Goal: Information Seeking & Learning: Learn about a topic

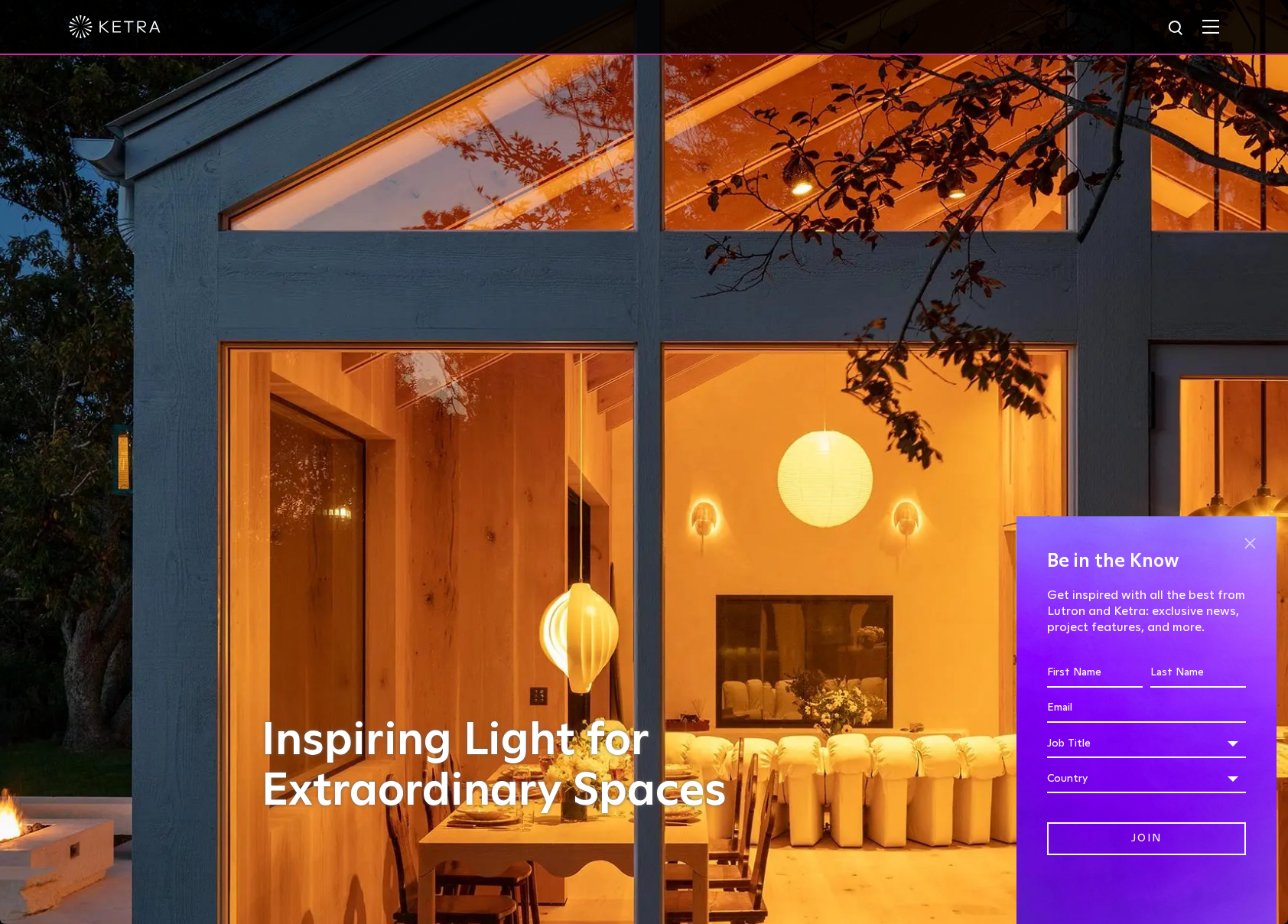
click at [1252, 544] on span at bounding box center [1250, 543] width 23 height 23
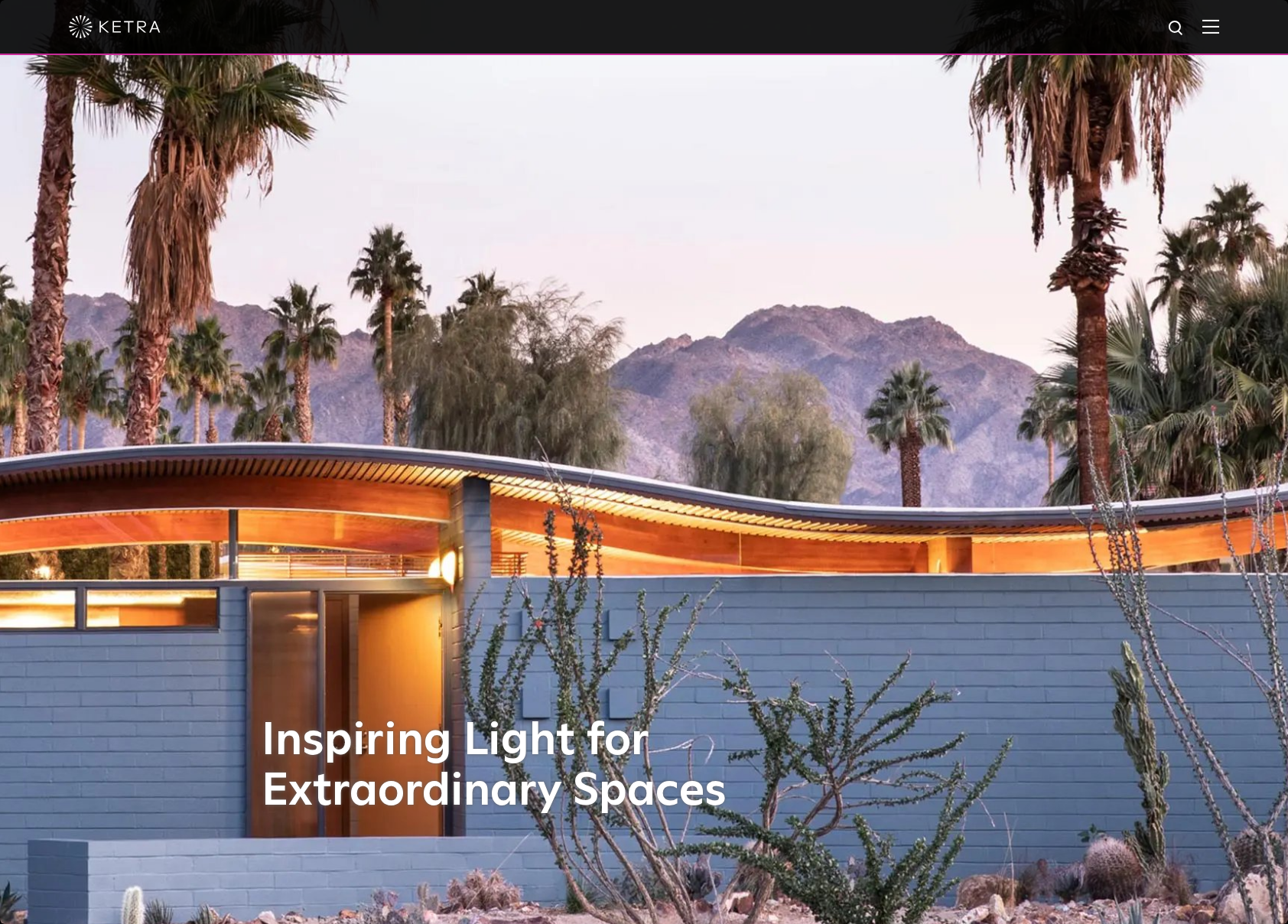
click at [1219, 31] on img at bounding box center [1210, 26] width 17 height 15
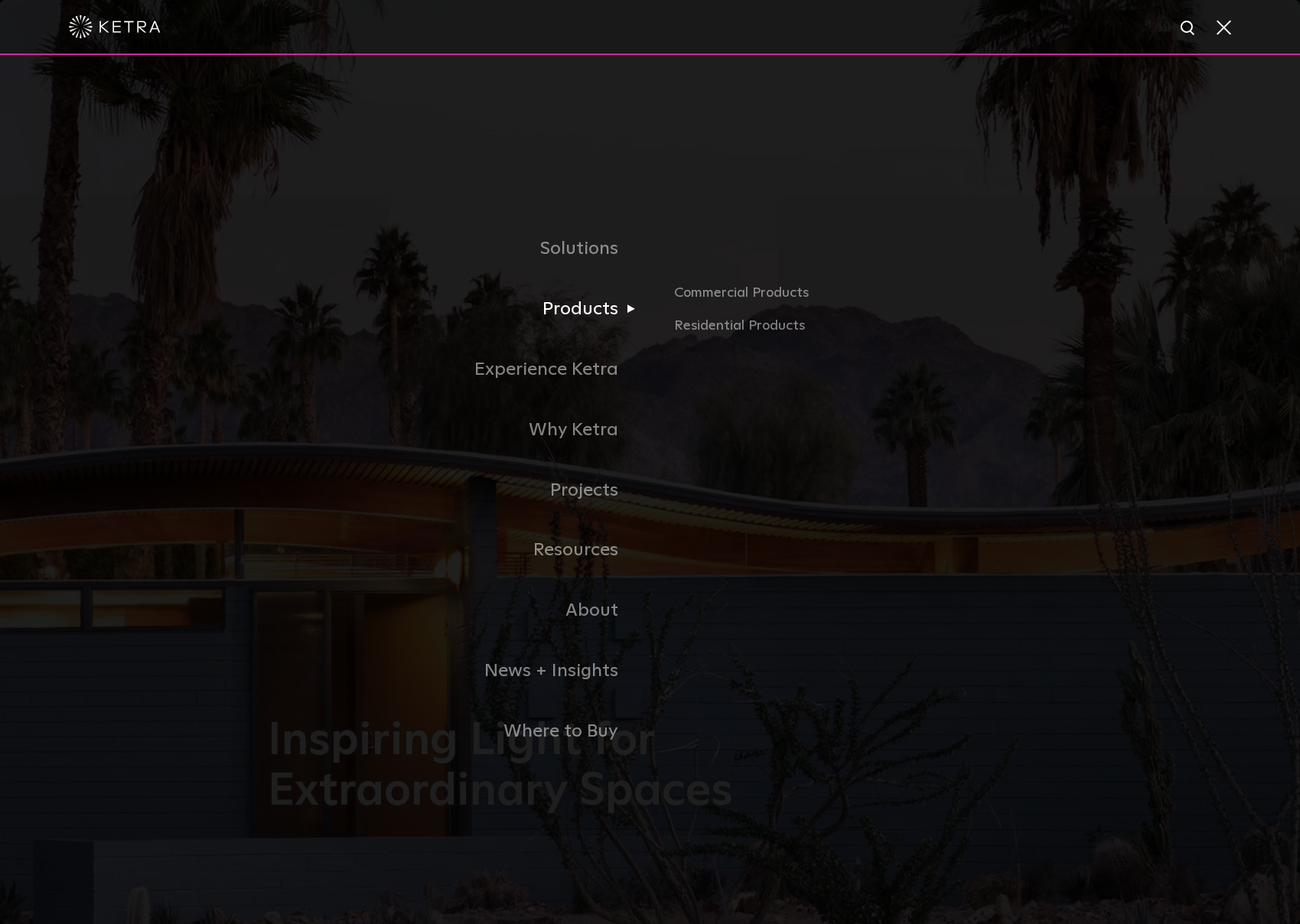
click at [576, 309] on link "Products" at bounding box center [459, 310] width 383 height 61
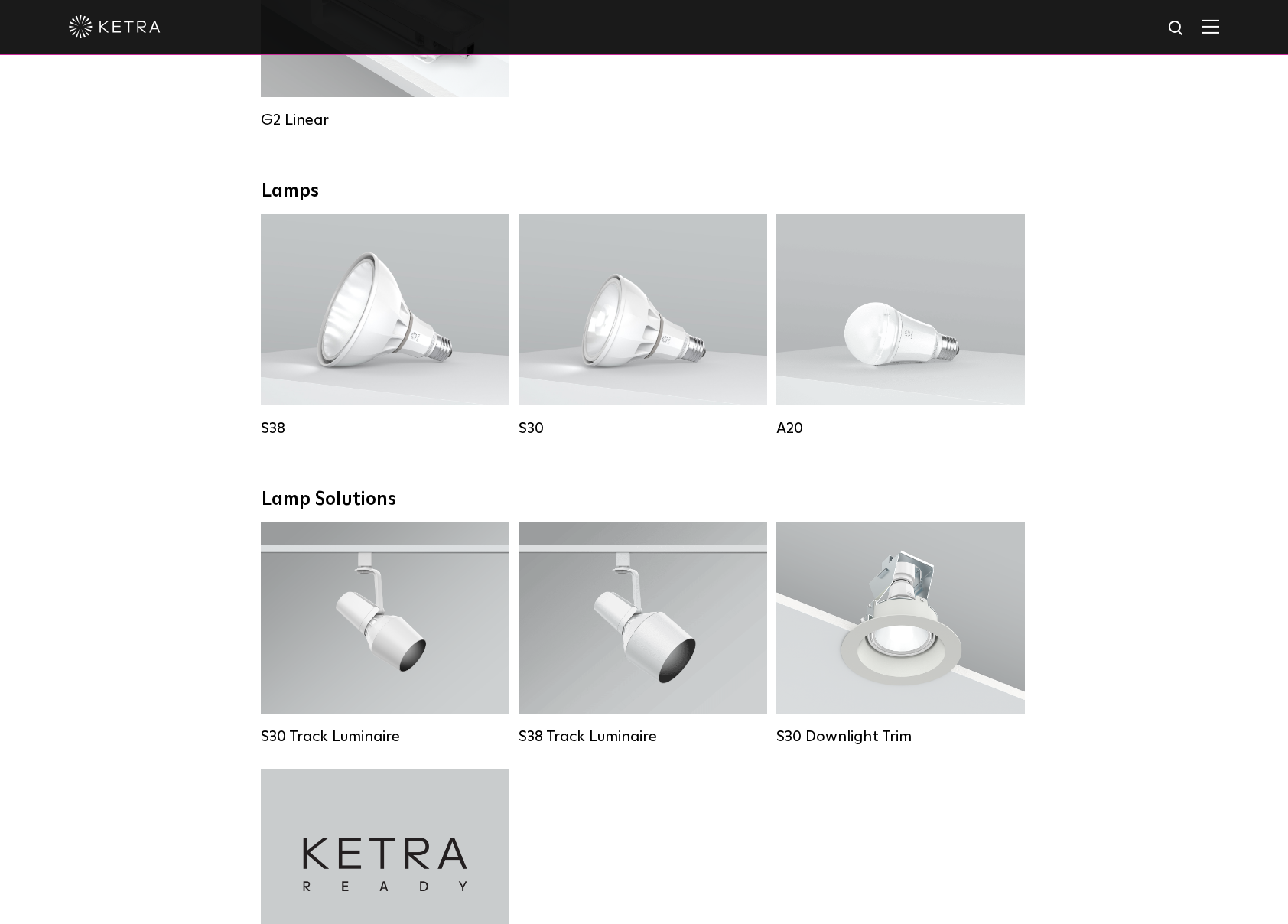
scroll to position [1024, 0]
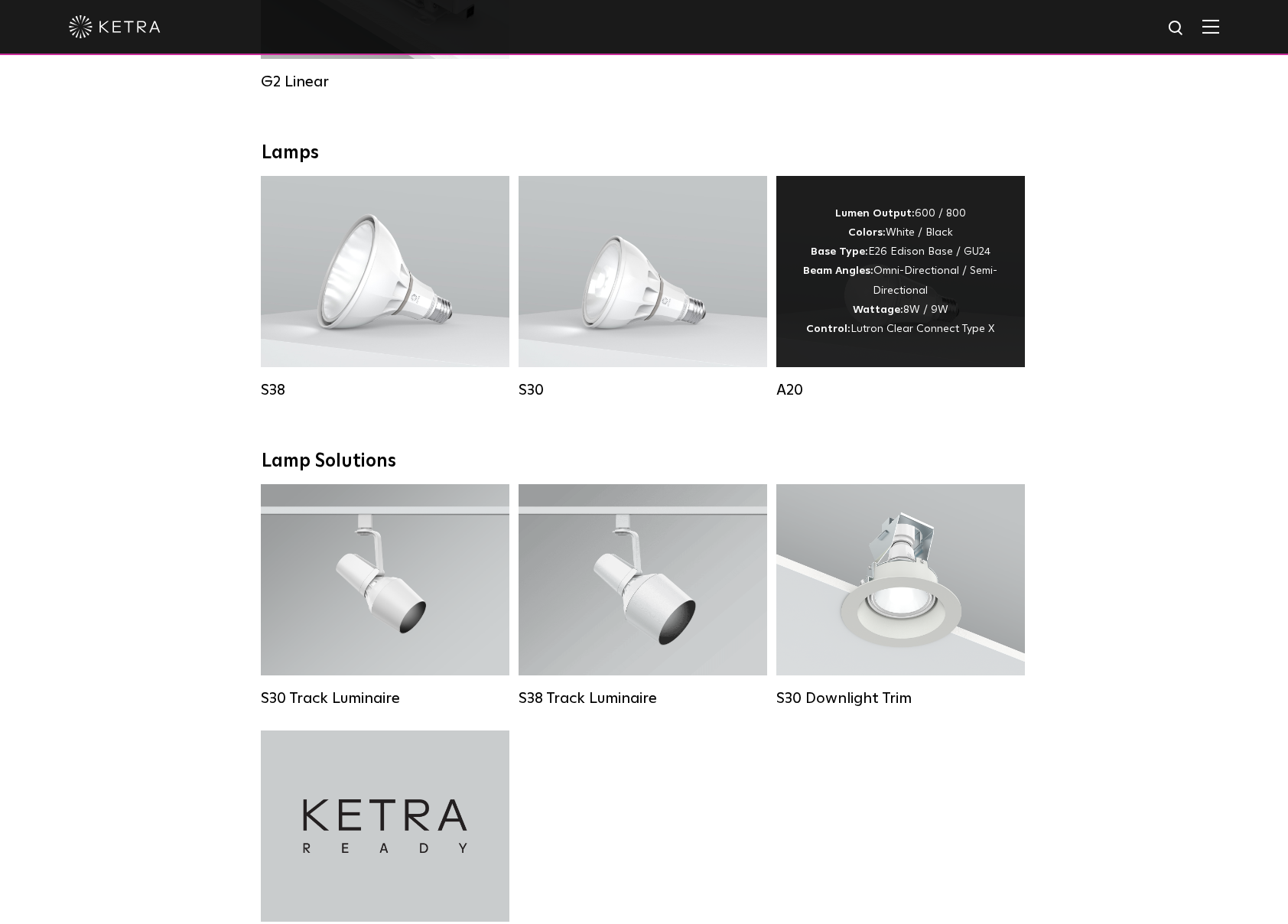
click at [982, 299] on div "Lumen Output: 600 / 800 Colors: White / Black Base Type: E26 Edison Base / GU24…" at bounding box center [900, 271] width 203 height 134
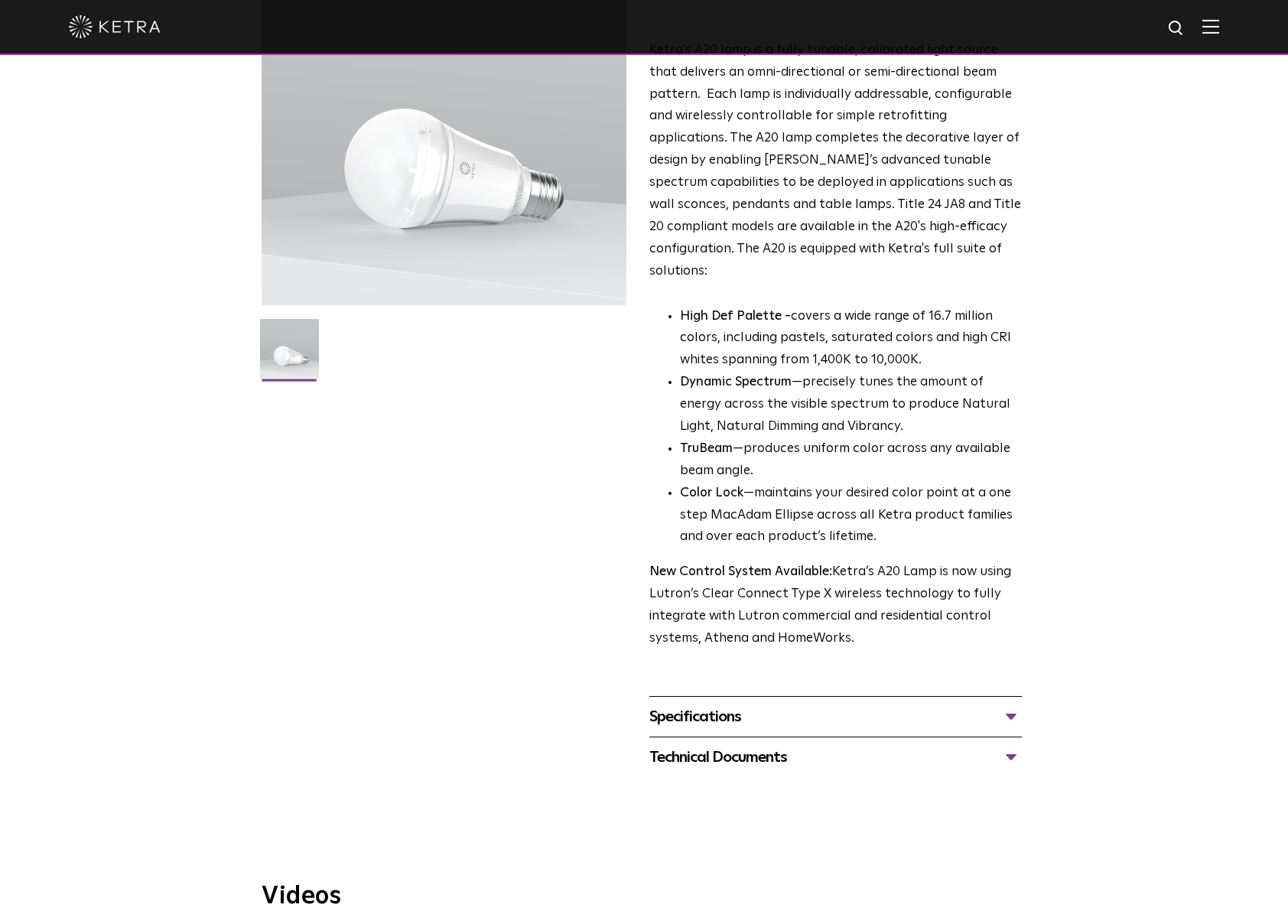
scroll to position [531, 0]
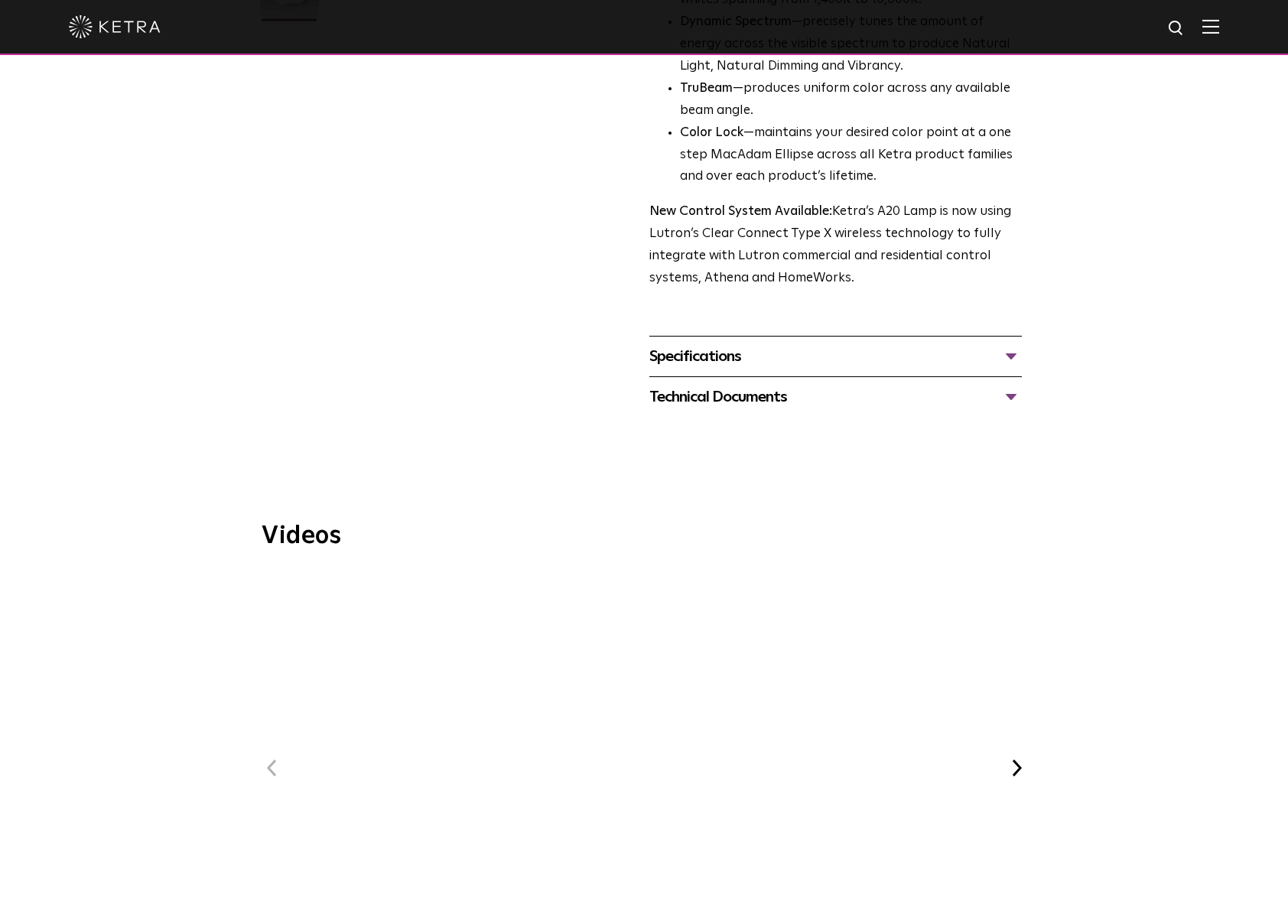
click at [1006, 344] on div "Specifications" at bounding box center [836, 357] width 372 height 25
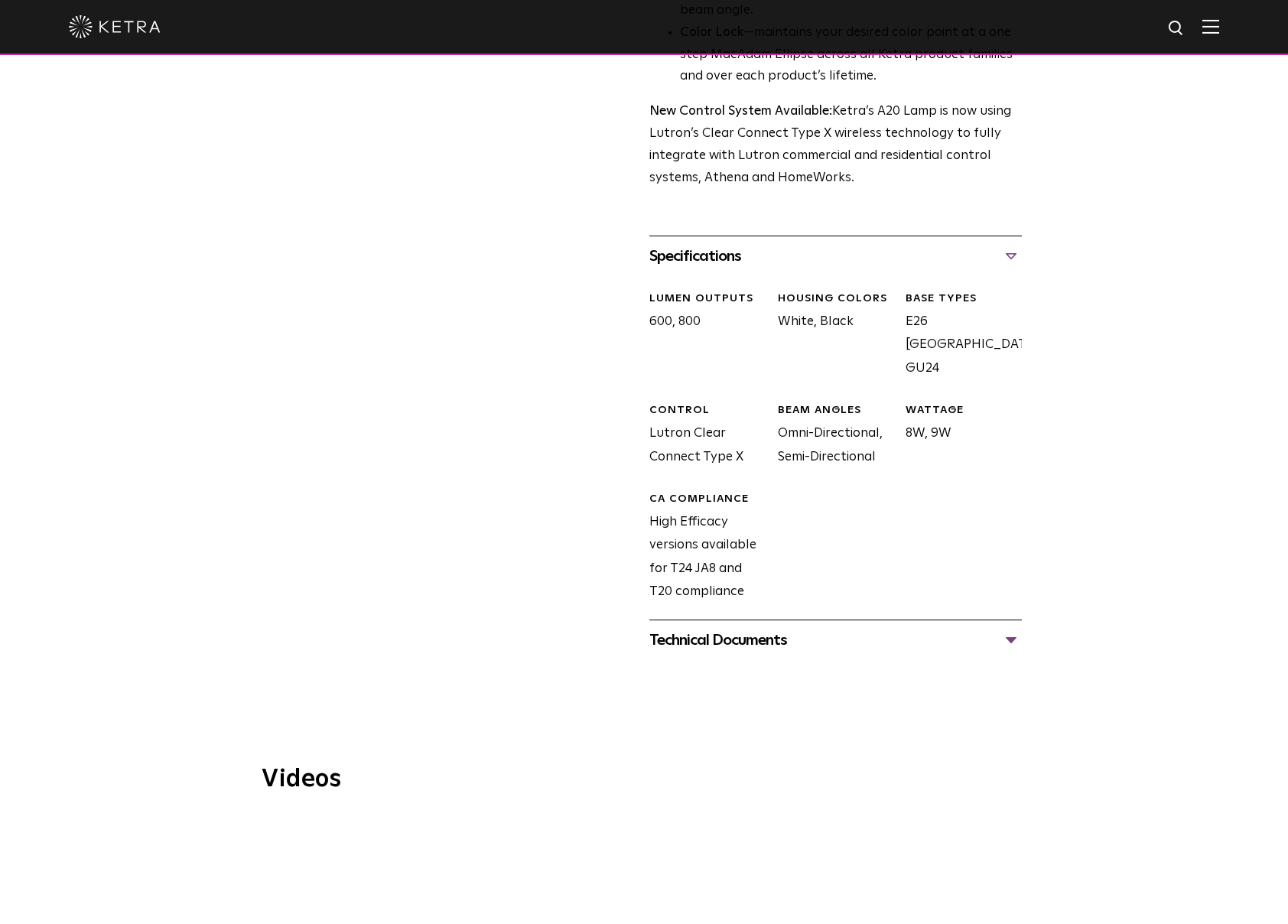
scroll to position [632, 0]
click at [1013, 627] on div "Technical Documents" at bounding box center [836, 639] width 372 height 25
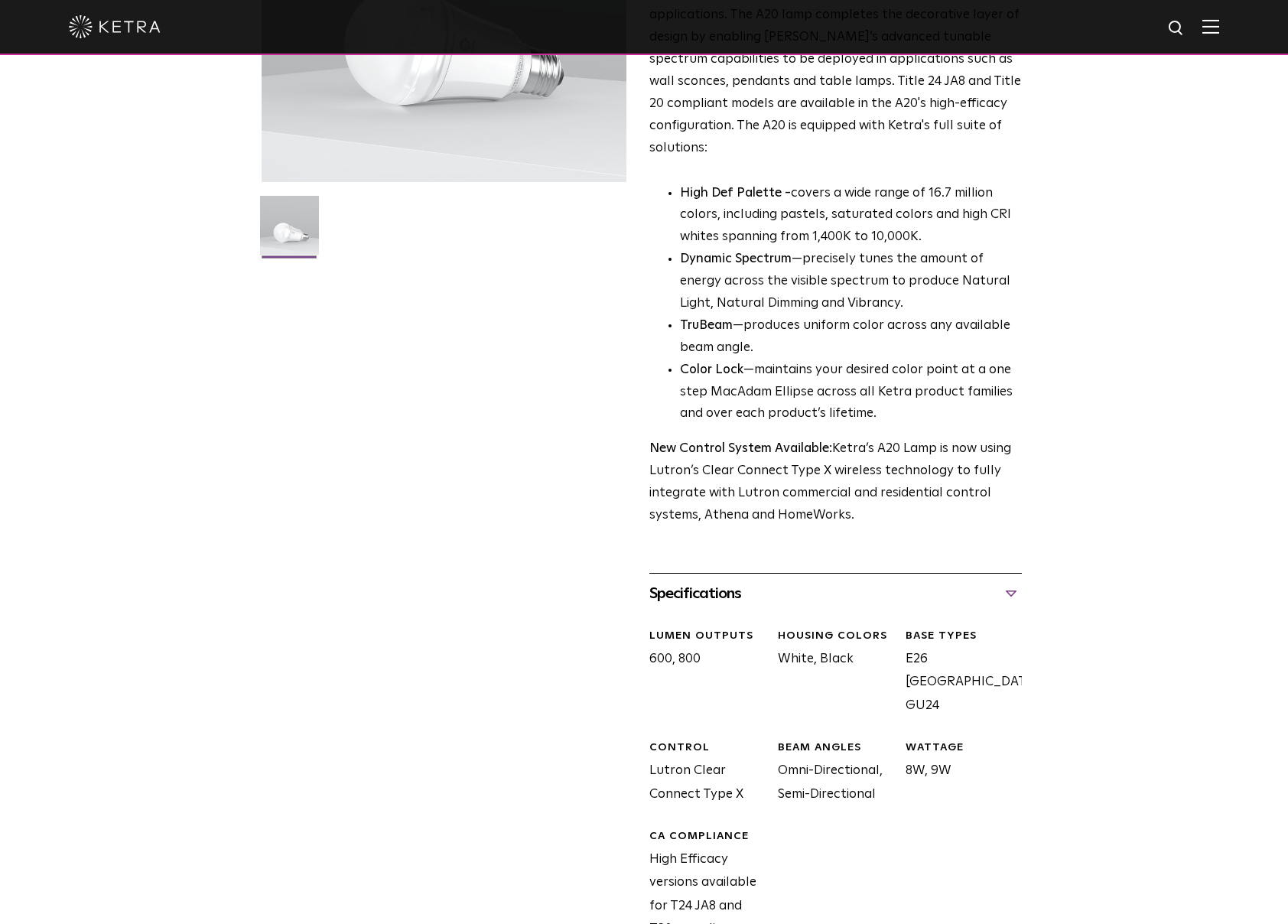
scroll to position [0, 0]
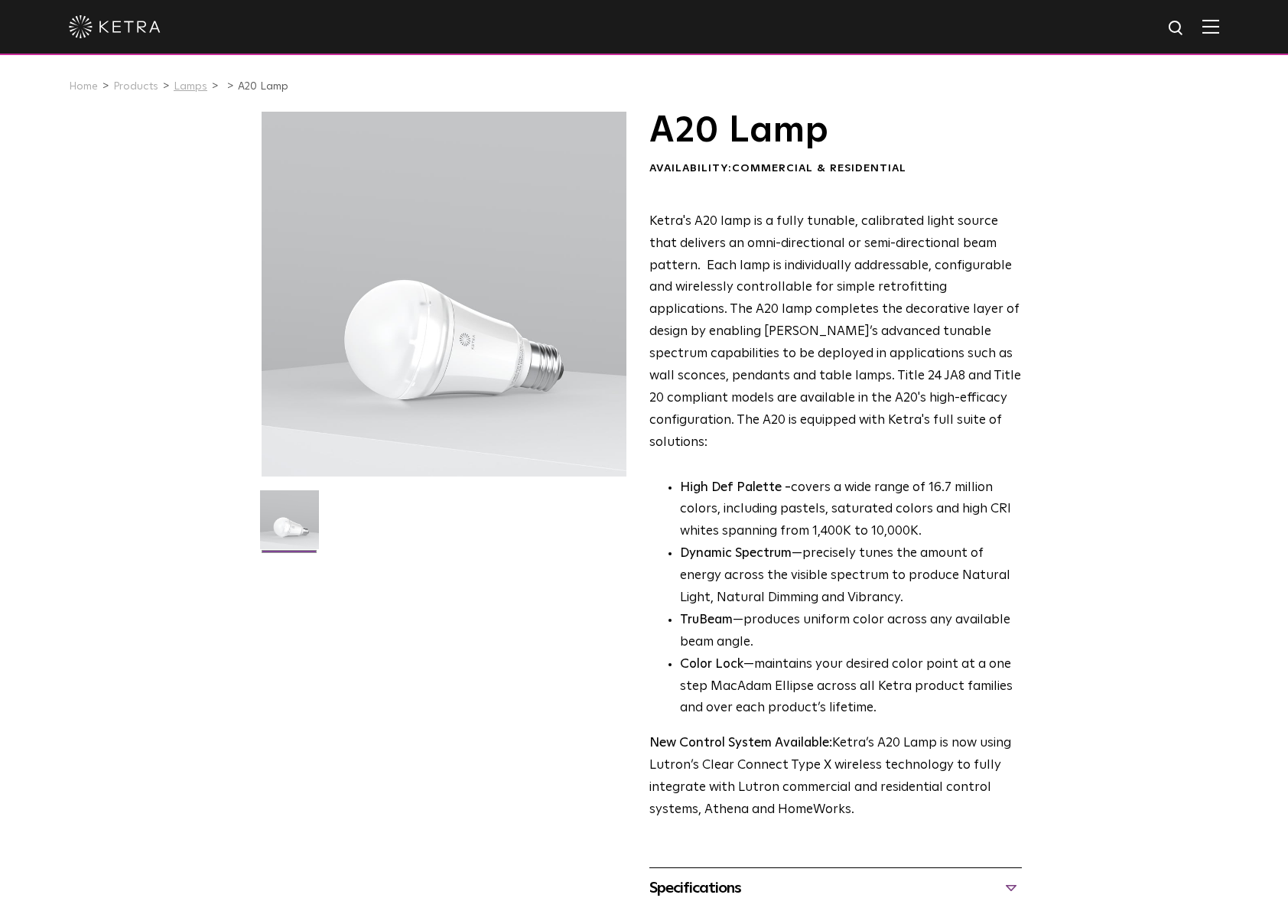
click at [185, 86] on link "Lamps" at bounding box center [190, 86] width 33 height 11
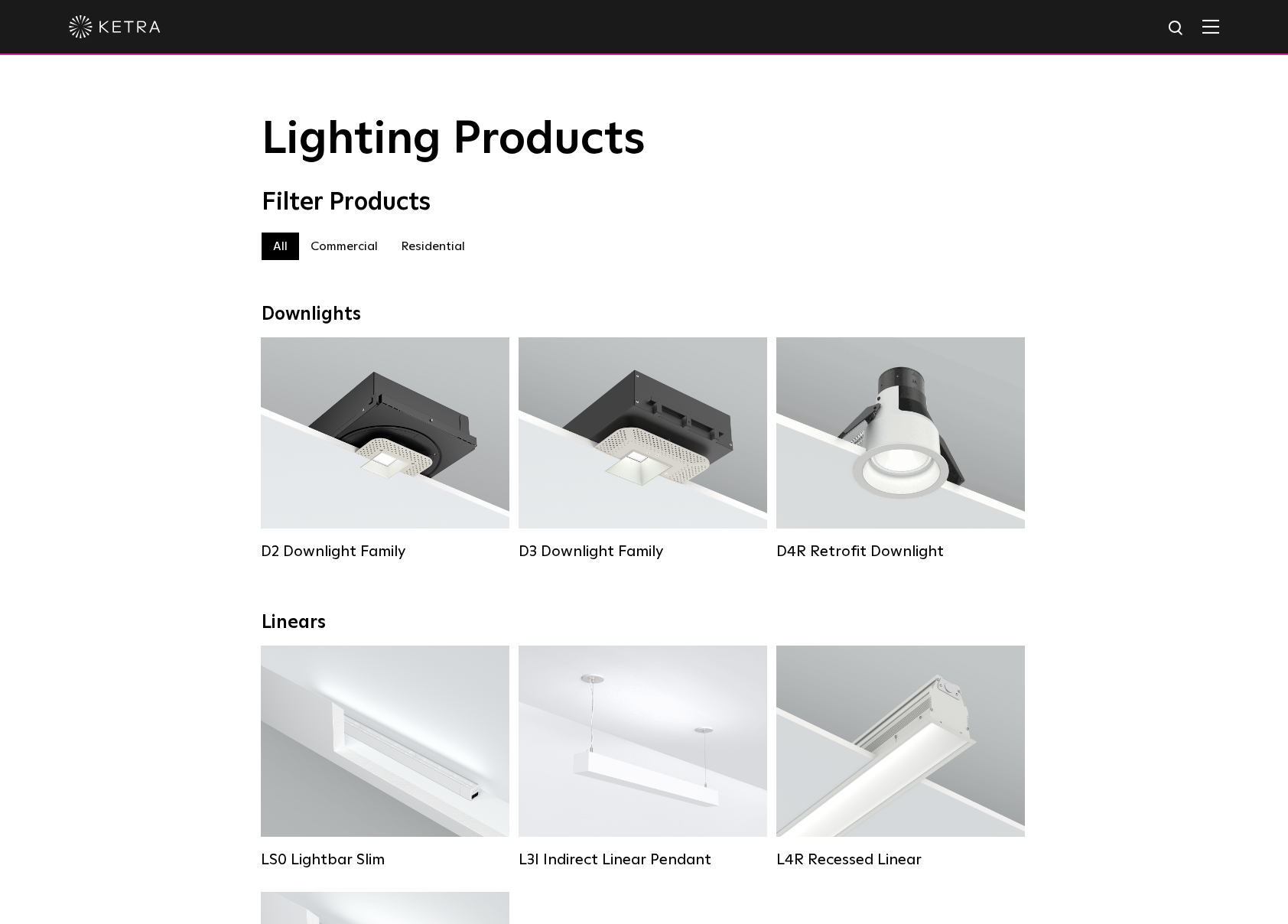
click at [425, 250] on label "Residential" at bounding box center [433, 246] width 87 height 27
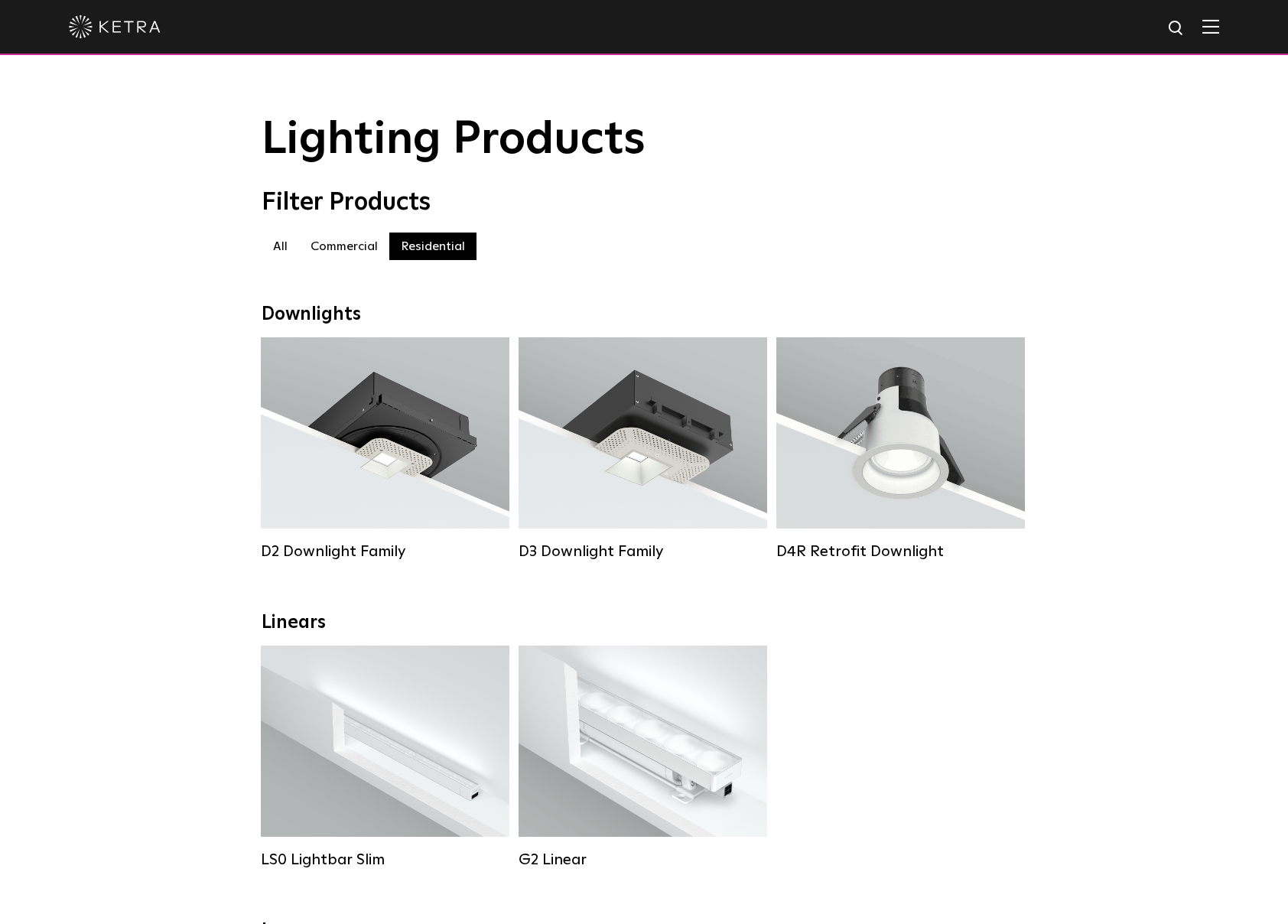
scroll to position [2, 0]
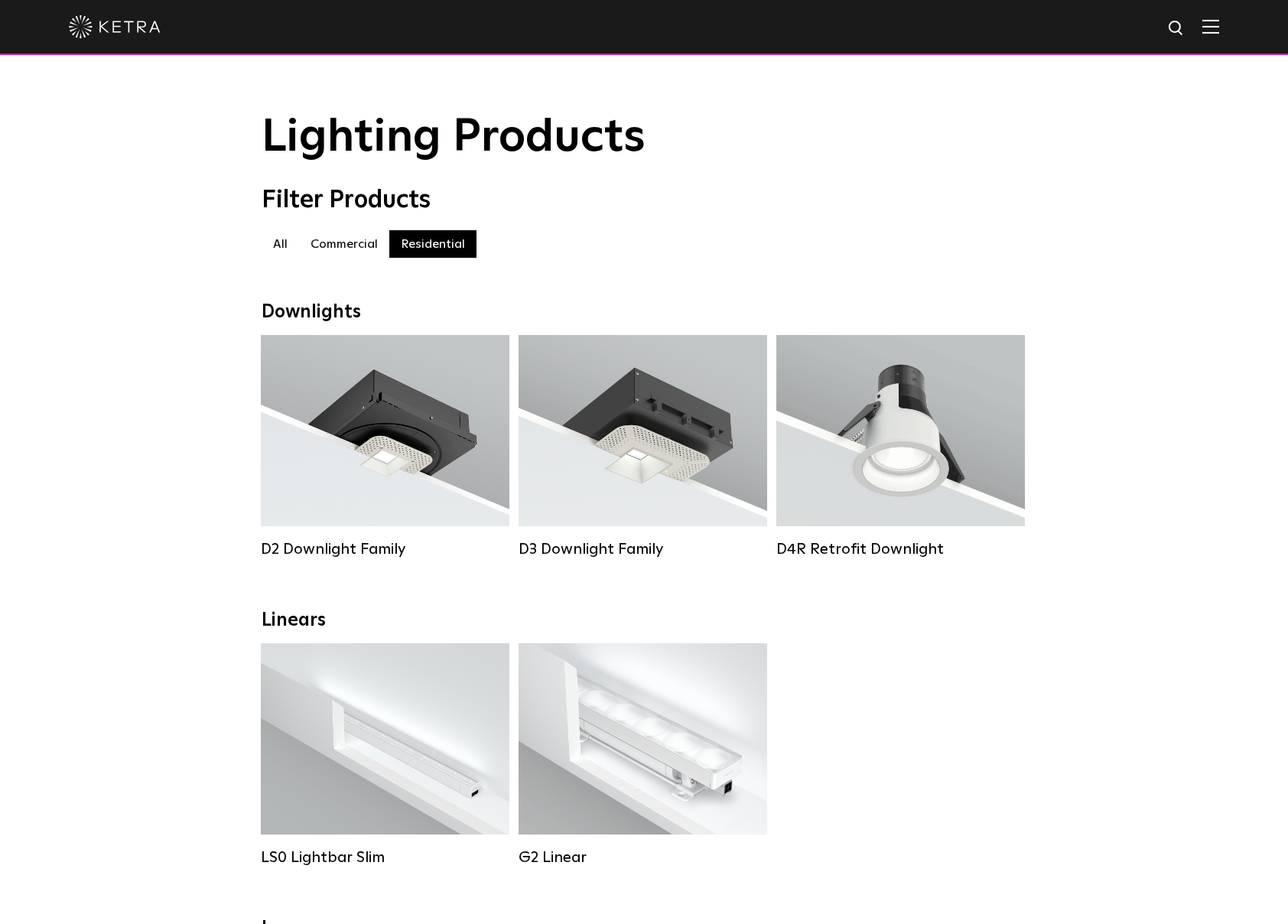
click at [323, 248] on label "Commercial" at bounding box center [344, 244] width 90 height 27
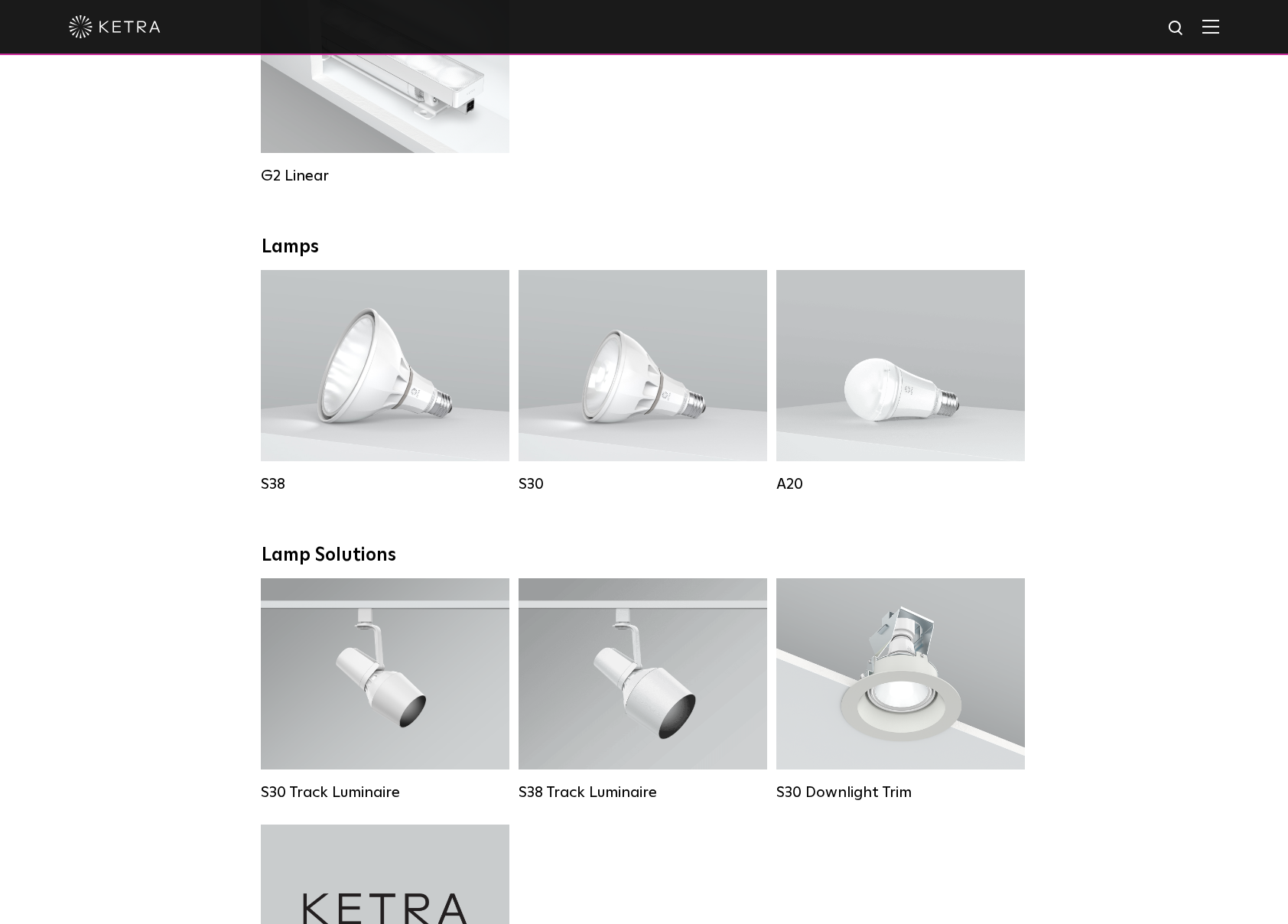
scroll to position [1043, 0]
